Goal: Task Accomplishment & Management: Manage account settings

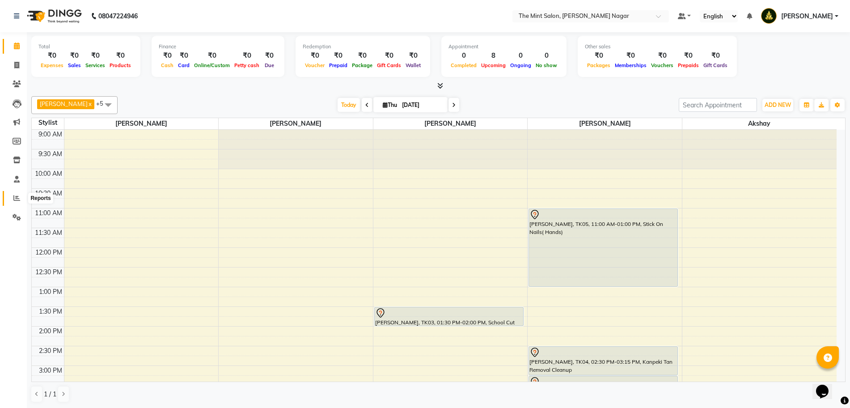
click at [18, 198] on icon at bounding box center [16, 198] width 7 height 7
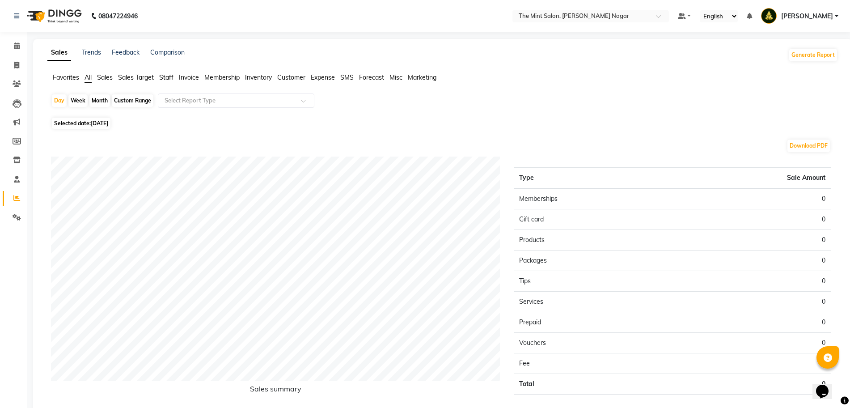
click at [104, 80] on span "Sales" at bounding box center [105, 77] width 16 height 8
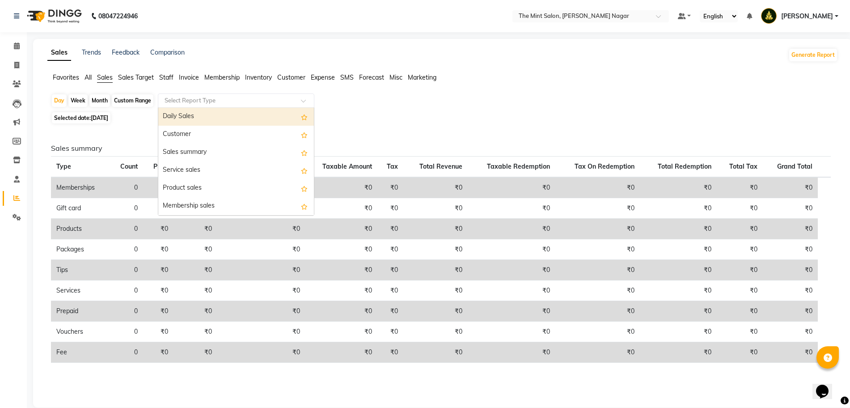
click at [304, 101] on span at bounding box center [306, 103] width 11 height 9
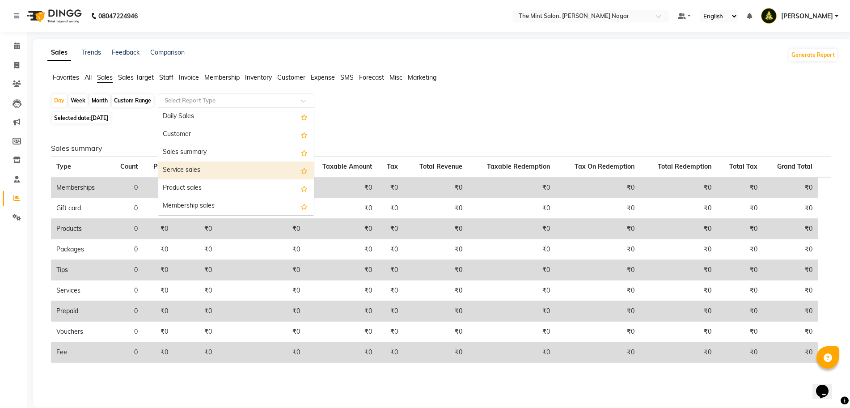
click at [216, 176] on div "Service sales" at bounding box center [236, 171] width 156 height 18
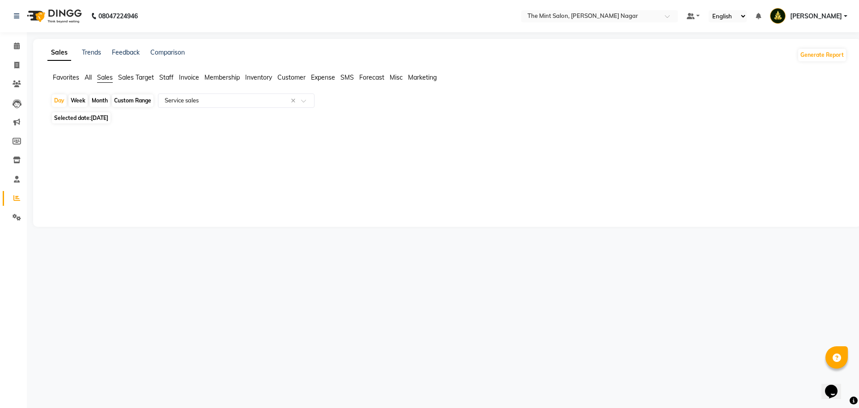
click at [106, 101] on div "Month" at bounding box center [99, 100] width 21 height 13
select select "9"
select select "2025"
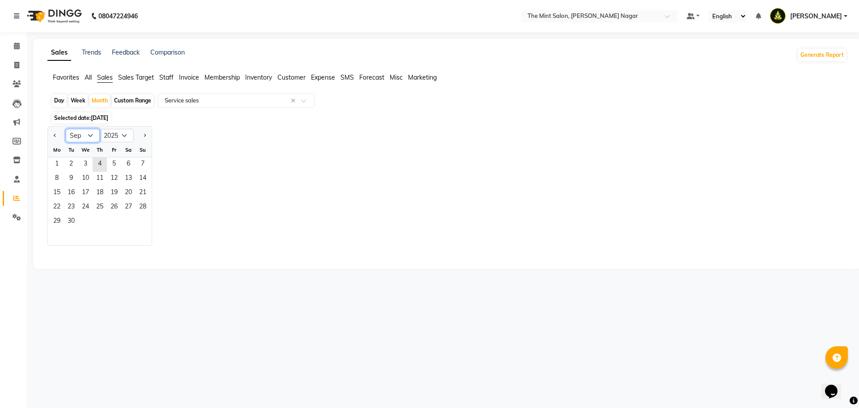
click at [89, 136] on select "Jan Feb Mar Apr May Jun [DATE] Aug Sep Oct Nov Dec" at bounding box center [83, 135] width 34 height 13
select select "8"
click at [66, 129] on select "Jan Feb Mar Apr May Jun [DATE] Aug Sep Oct Nov Dec" at bounding box center [83, 135] width 34 height 13
click at [118, 162] on span "1" at bounding box center [114, 164] width 14 height 14
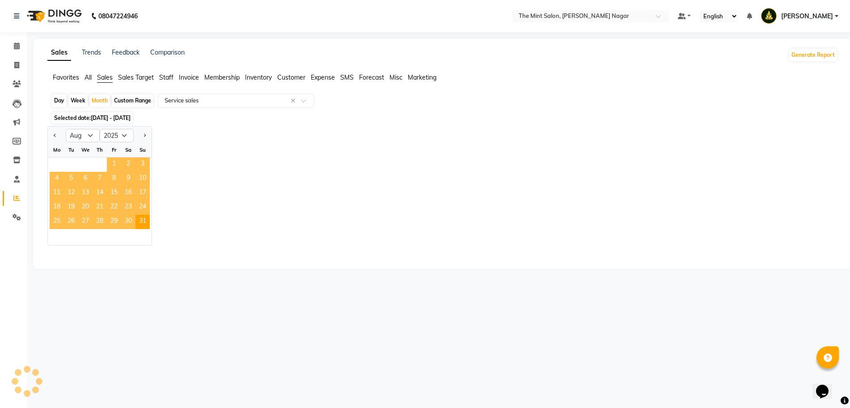
select select "full_report"
select select "csv"
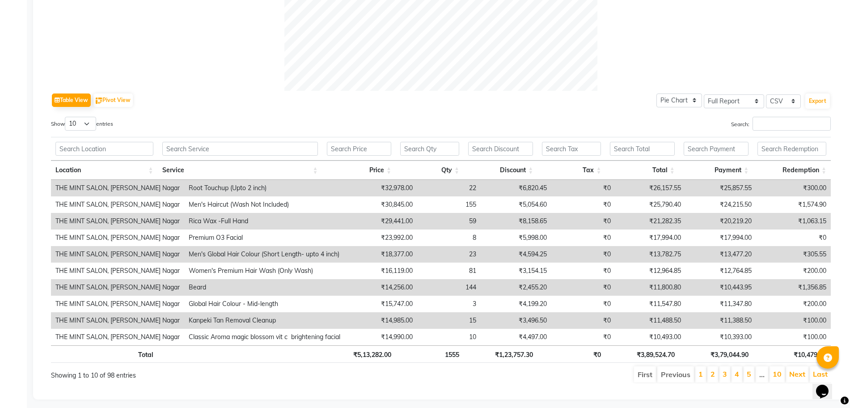
scroll to position [367, 0]
click at [190, 147] on input "text" at bounding box center [240, 148] width 156 height 14
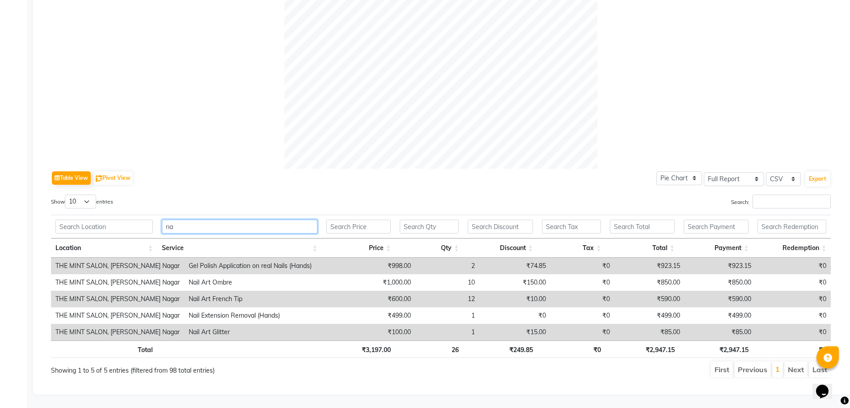
type input "n"
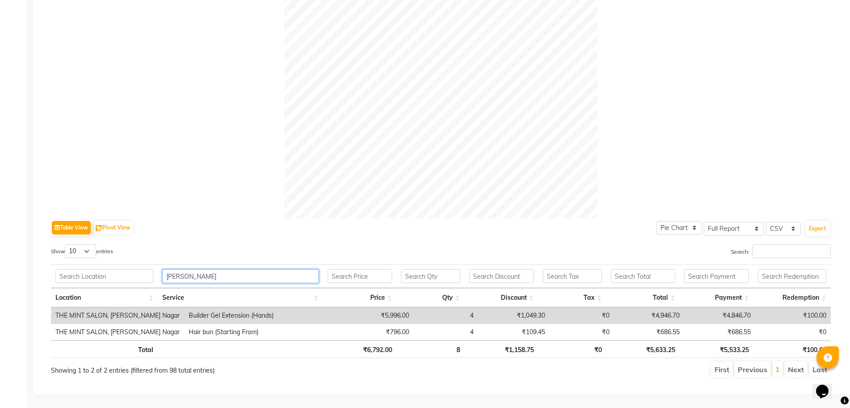
scroll to position [231, 0]
type input "b"
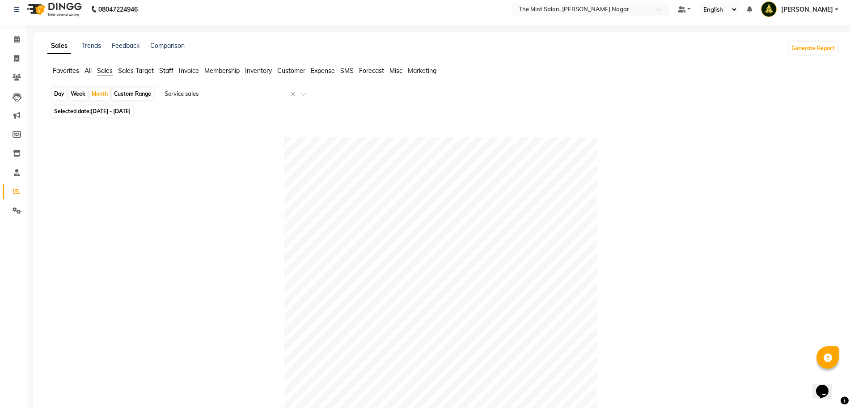
scroll to position [0, 0]
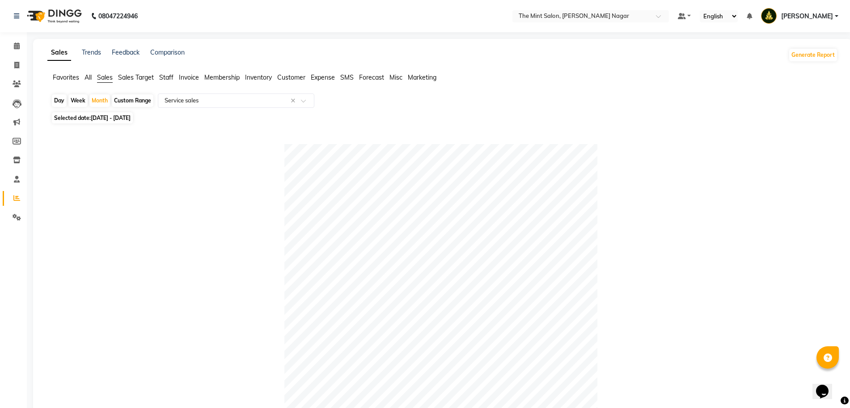
click at [131, 117] on span "[DATE] - [DATE]" at bounding box center [111, 118] width 40 height 7
select select "8"
select select "2025"
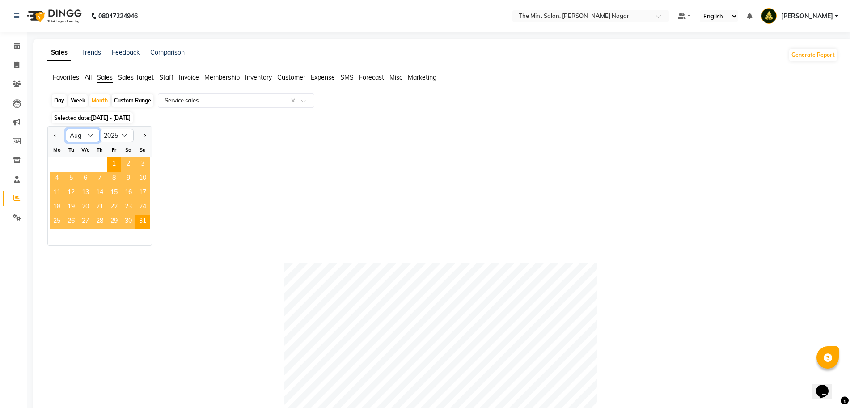
click at [89, 134] on select "Jan Feb Mar Apr May Jun [DATE] Aug Sep Oct Nov Dec" at bounding box center [83, 135] width 34 height 13
select select "9"
click at [66, 129] on select "Jan Feb Mar Apr May Jun [DATE] Aug Sep Oct Nov Dec" at bounding box center [83, 135] width 34 height 13
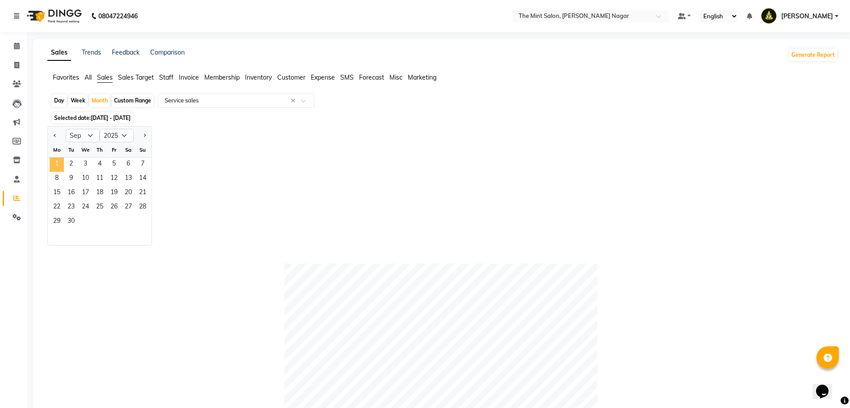
click at [60, 168] on span "1" at bounding box center [57, 164] width 14 height 14
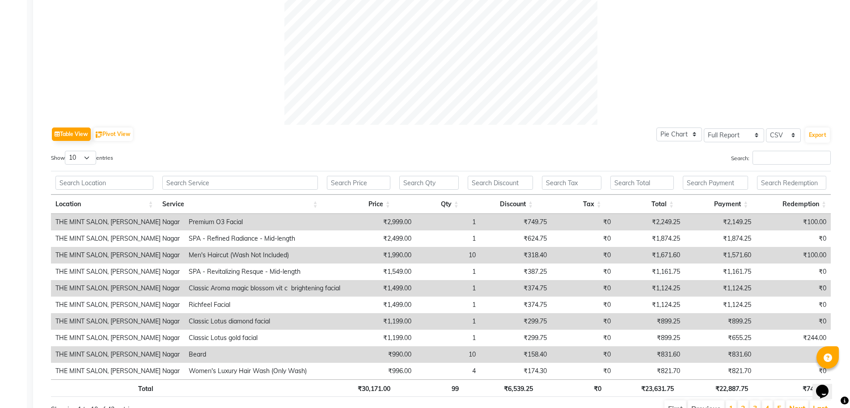
scroll to position [380, 0]
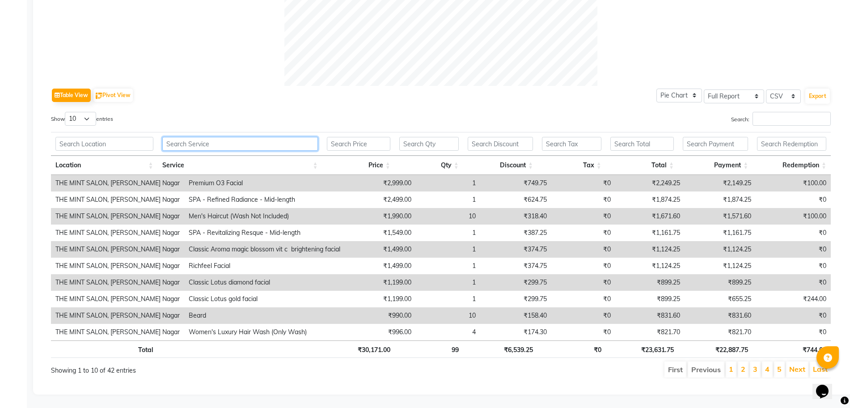
click at [211, 137] on input "text" at bounding box center [240, 144] width 156 height 14
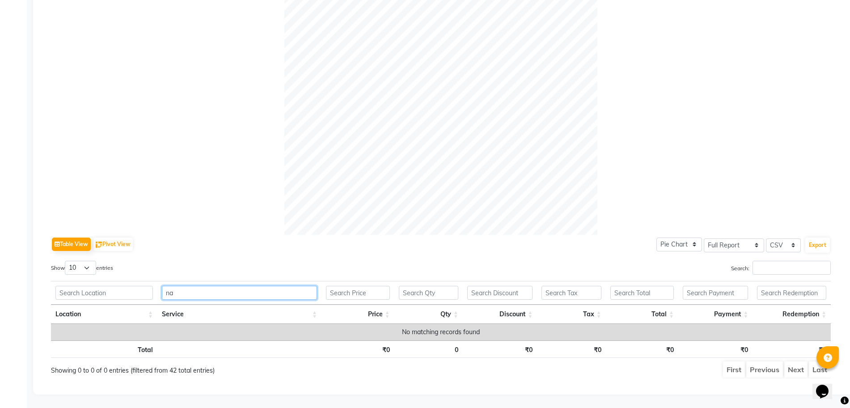
scroll to position [231, 0]
type input "n"
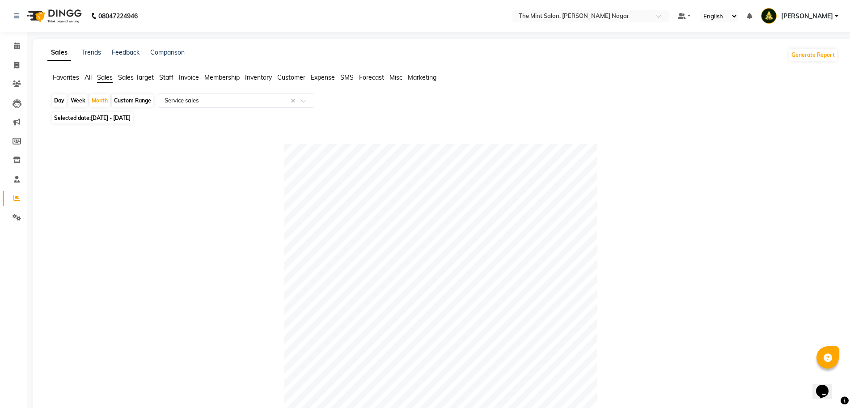
type input "bu"
click at [116, 119] on span "[DATE] - [DATE]" at bounding box center [111, 118] width 40 height 7
select select "9"
select select "2025"
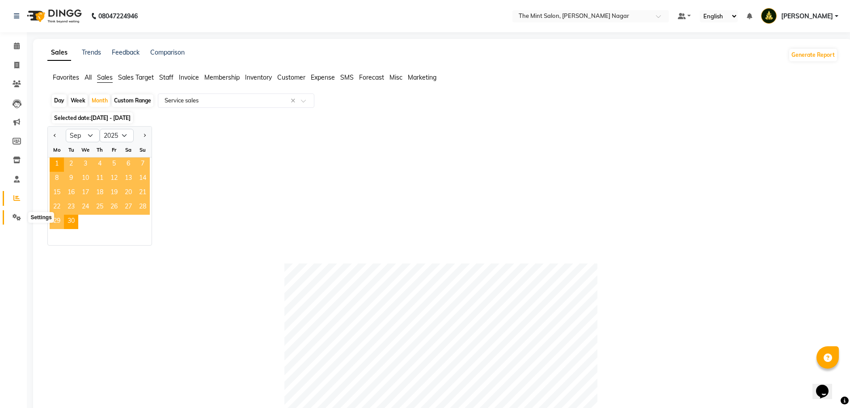
click at [15, 214] on icon at bounding box center [17, 217] width 9 height 7
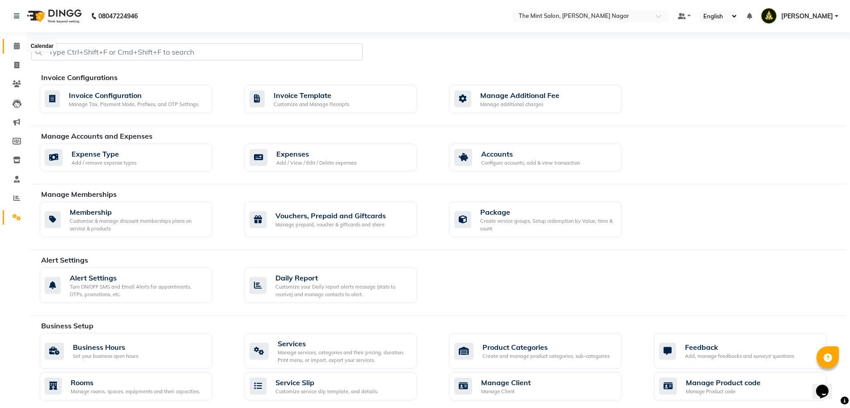
click at [17, 48] on icon at bounding box center [17, 46] width 6 height 7
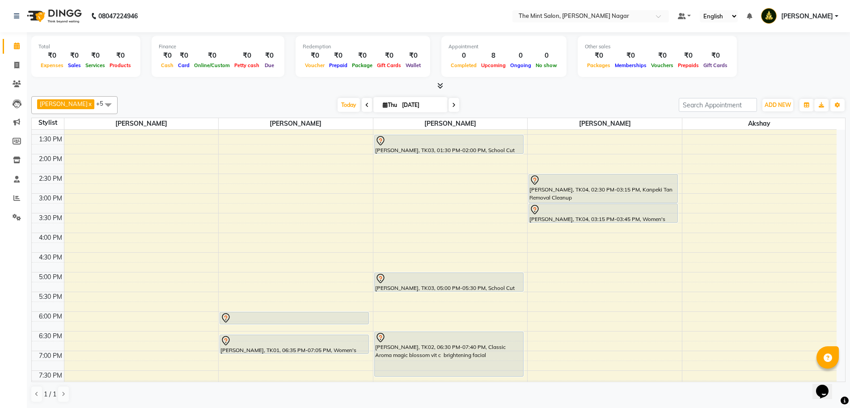
scroll to position [172, 0]
click at [441, 86] on icon at bounding box center [441, 85] width 6 height 7
